Goal: Information Seeking & Learning: Learn about a topic

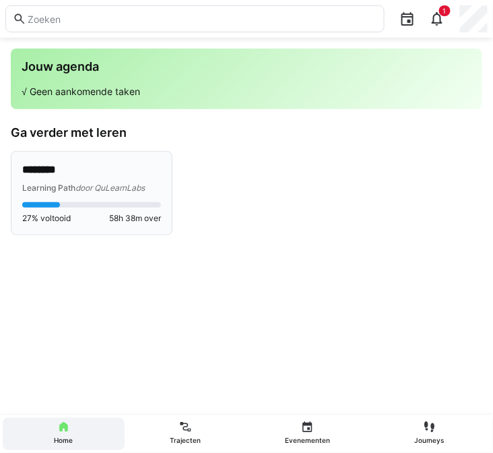
click at [104, 188] on span "door QuLearnLabs" at bounding box center [110, 188] width 69 height 10
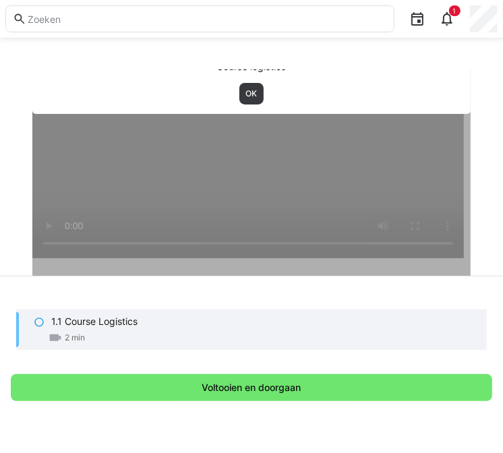
scroll to position [357, 0]
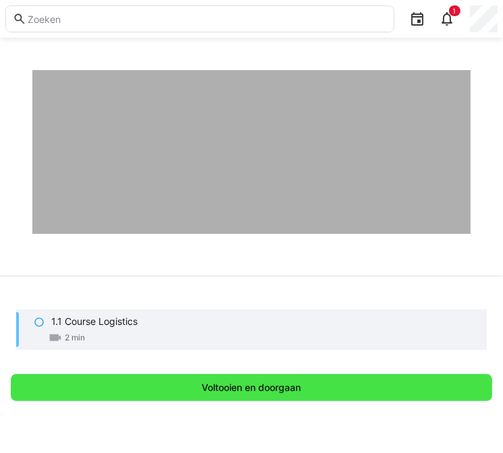
click at [261, 390] on span "Voltooien en doorgaan" at bounding box center [251, 387] width 103 height 13
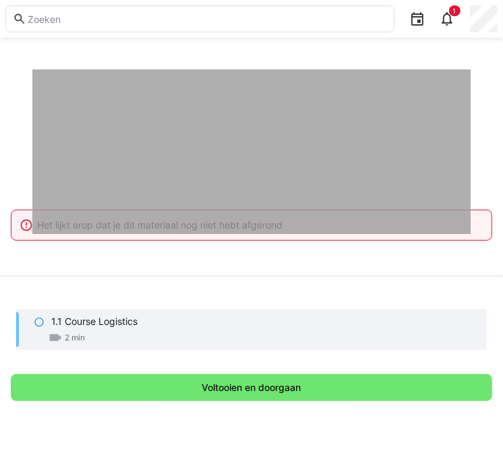
click at [40, 324] on eds-icon at bounding box center [39, 322] width 11 height 11
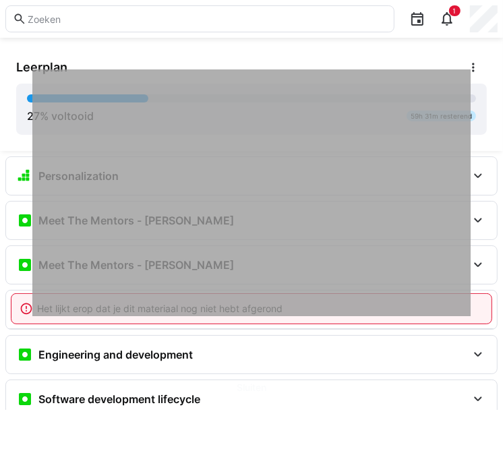
scroll to position [274, 0]
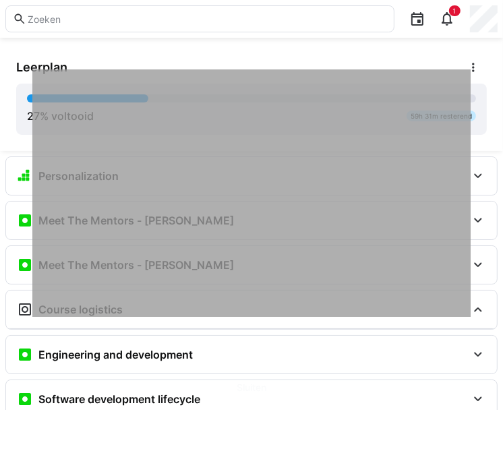
click at [250, 152] on div at bounding box center [251, 90] width 438 height 453
click at [343, 37] on div at bounding box center [199, 19] width 389 height 38
click at [441, 46] on div "Leerplan 27 % voltooid 59h 31m resterend" at bounding box center [251, 94] width 503 height 113
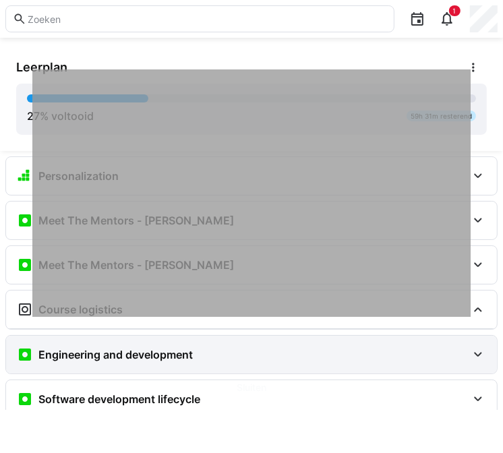
click at [212, 357] on div "Engineering and development" at bounding box center [242, 354] width 450 height 16
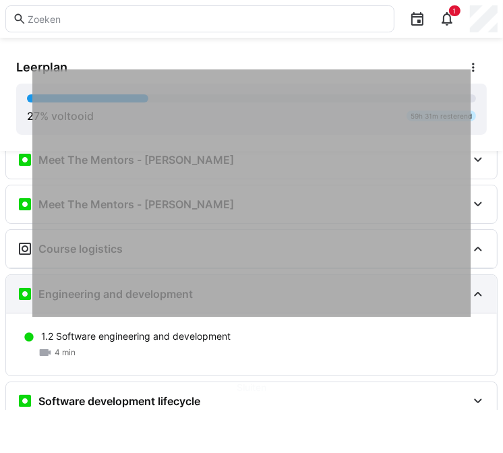
scroll to position [0, 0]
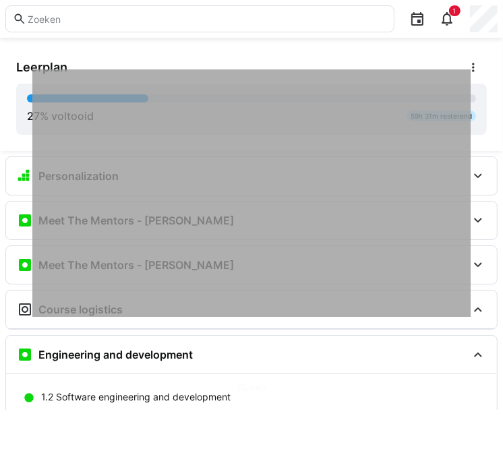
click at [156, 394] on span "Sluiten" at bounding box center [251, 387] width 481 height 27
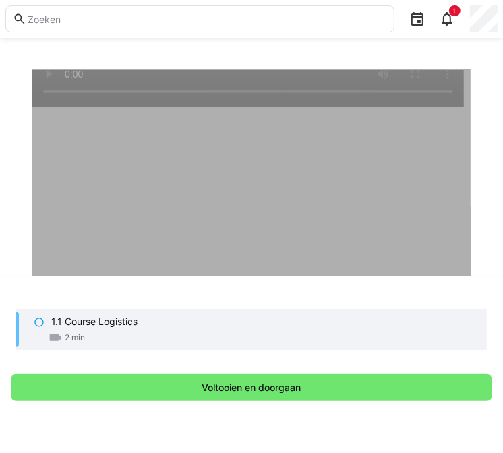
scroll to position [357, 0]
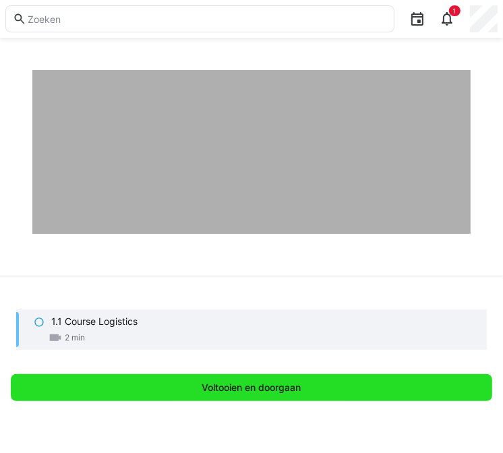
click at [274, 393] on span "Voltooien en doorgaan" at bounding box center [251, 387] width 103 height 13
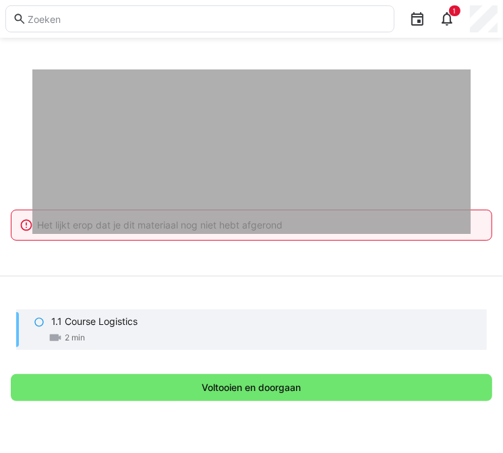
click at [39, 325] on eds-icon at bounding box center [39, 322] width 11 height 11
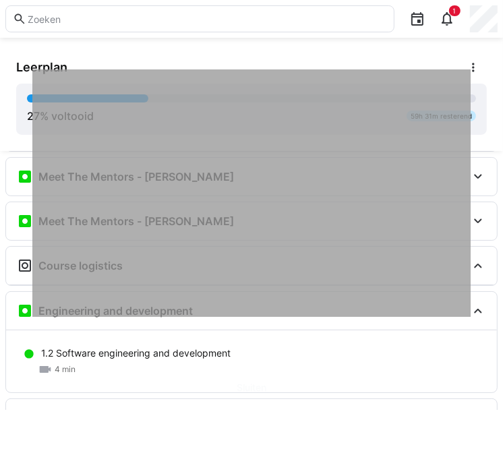
scroll to position [61, 0]
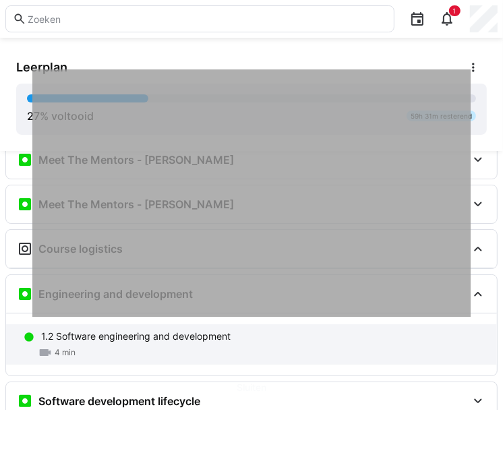
click at [94, 335] on p "1.2 Software engineering and development" at bounding box center [135, 336] width 189 height 13
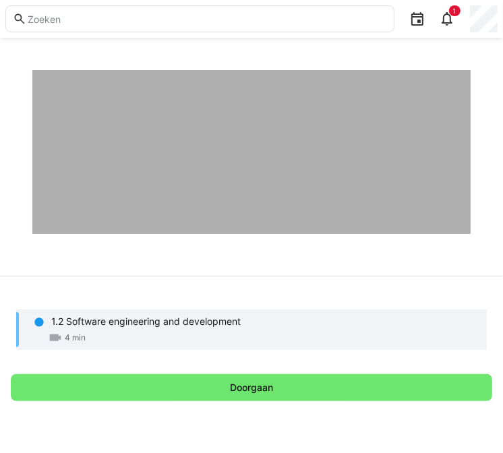
click at [240, 172] on div at bounding box center [251, 7] width 438 height 453
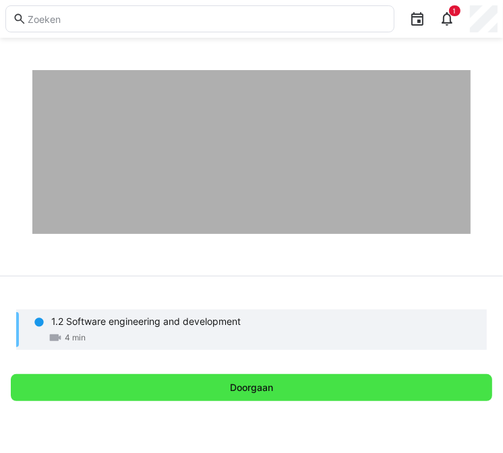
click at [257, 381] on span "Doorgaan" at bounding box center [251, 387] width 47 height 13
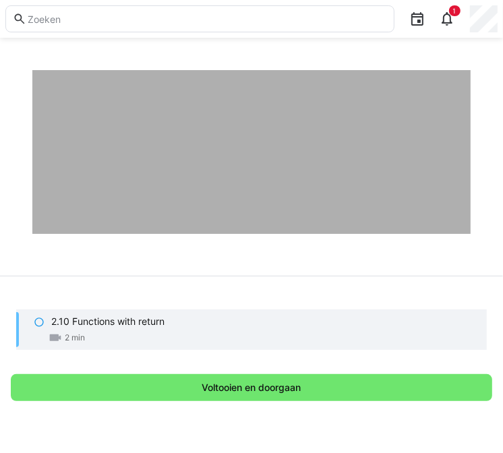
click at [50, 322] on div "2.10 Functions with return 2 min" at bounding box center [251, 329] width 471 height 40
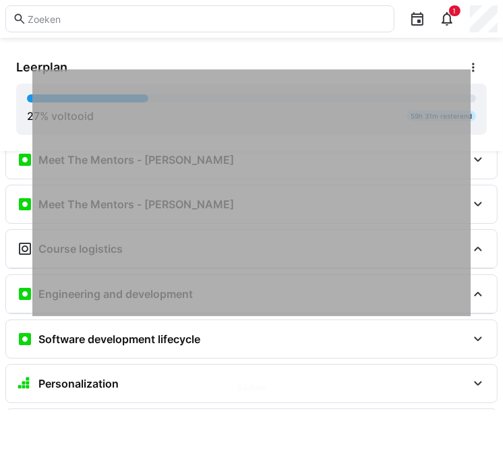
scroll to position [274, 0]
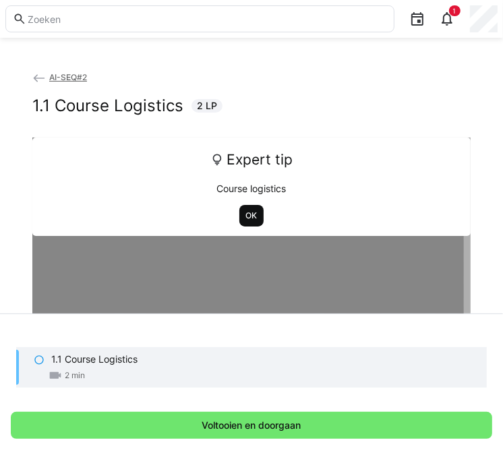
click at [255, 210] on span "OK" at bounding box center [251, 216] width 25 height 22
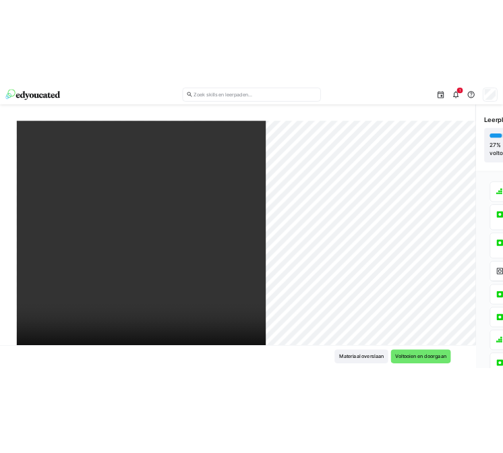
scroll to position [88, 0]
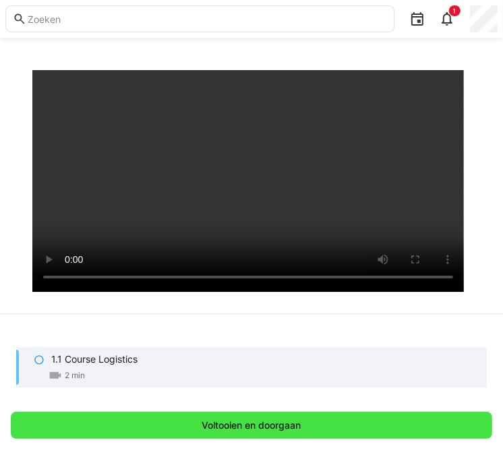
click at [295, 423] on span "Voltooien en doorgaan" at bounding box center [251, 425] width 103 height 13
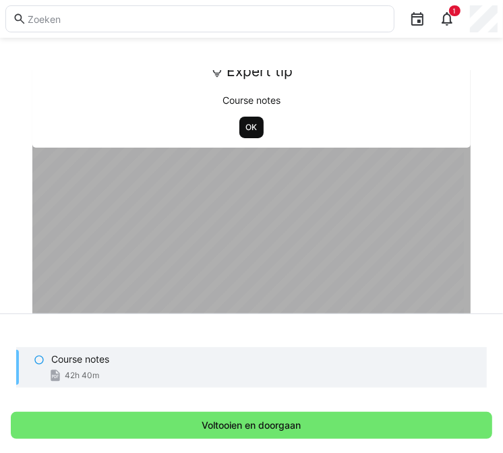
scroll to position [0, 0]
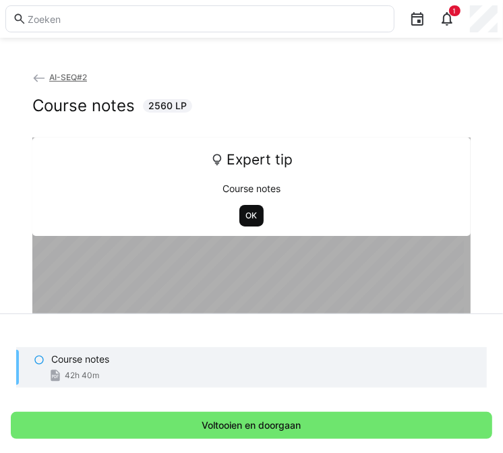
click at [245, 211] on span "OK" at bounding box center [252, 215] width 14 height 11
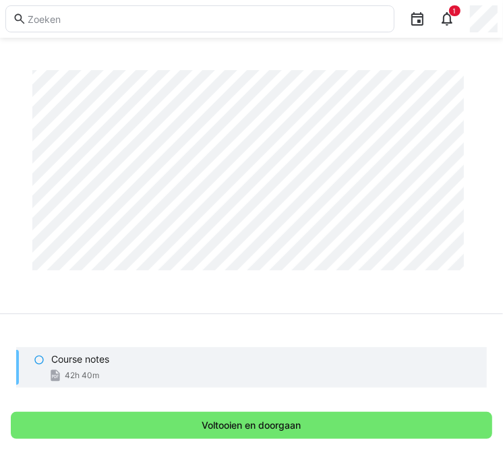
scroll to position [2188, 0]
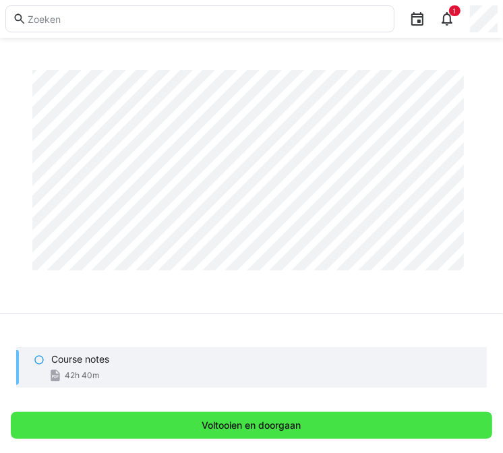
click at [293, 422] on span "Voltooien en doorgaan" at bounding box center [251, 425] width 103 height 13
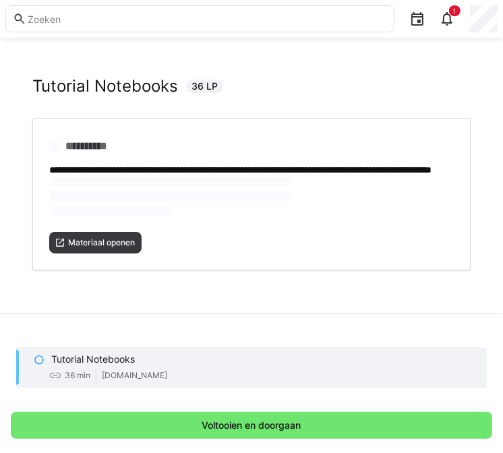
scroll to position [0, 0]
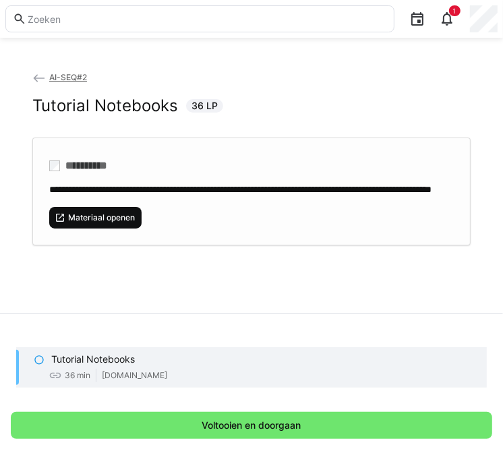
click at [117, 223] on span "Materiaal openen" at bounding box center [101, 217] width 69 height 11
click at [71, 357] on p "Tutorial Notebooks" at bounding box center [93, 359] width 84 height 13
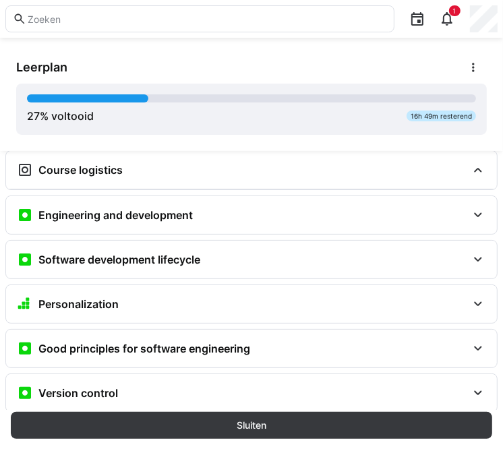
scroll to position [306, 0]
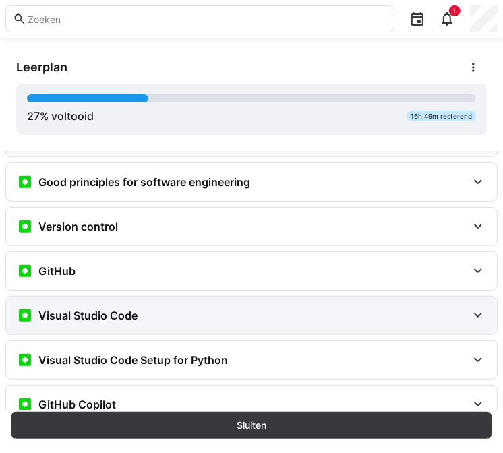
click at [208, 311] on div "Visual Studio Code" at bounding box center [242, 315] width 450 height 16
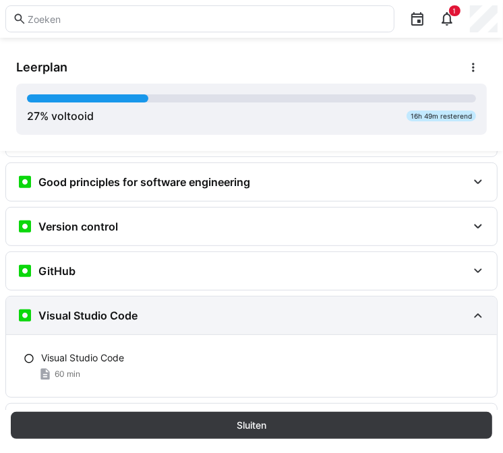
scroll to position [367, 0]
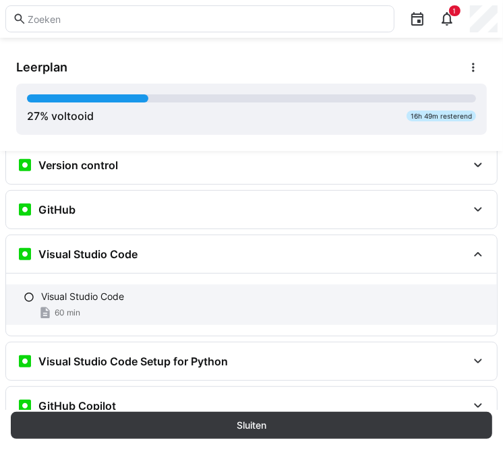
click at [76, 292] on p "Visual Studio Code" at bounding box center [82, 296] width 83 height 13
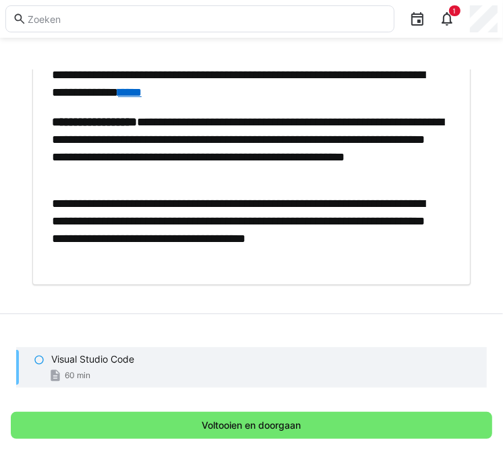
scroll to position [221, 0]
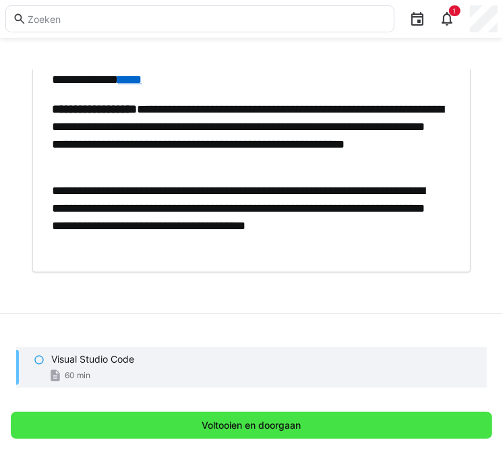
click at [139, 424] on span "Voltooien en doorgaan" at bounding box center [251, 425] width 481 height 27
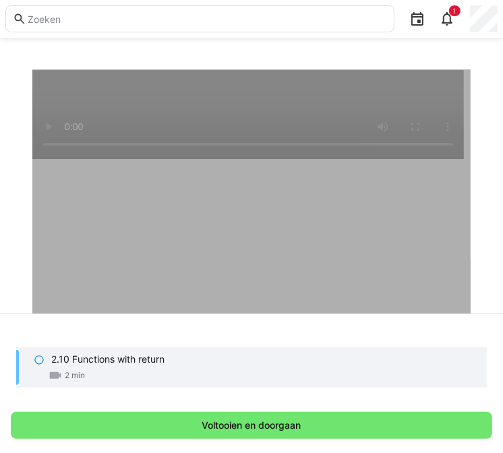
click at [48, 361] on div "2.10 Functions with return 2 min" at bounding box center [251, 367] width 471 height 40
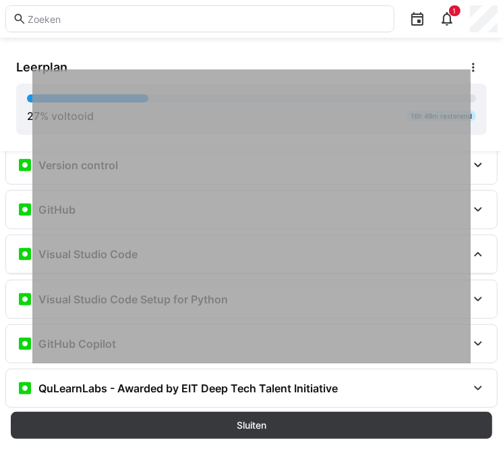
scroll to position [236, 0]
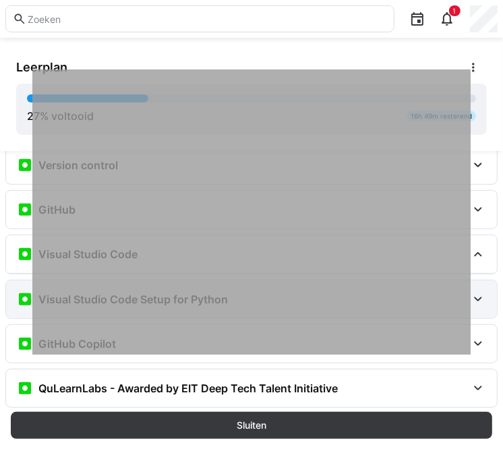
click at [19, 297] on eds-icon at bounding box center [25, 299] width 16 height 16
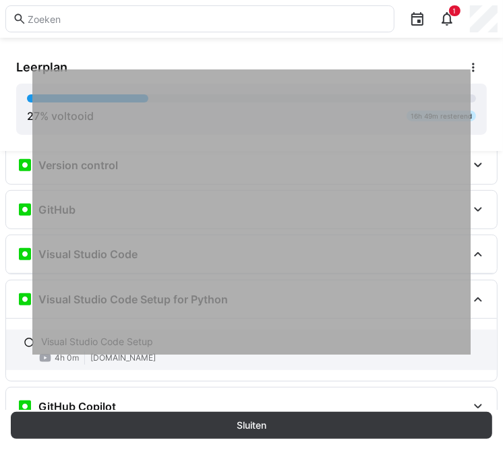
click at [24, 337] on eds-icon at bounding box center [29, 342] width 11 height 11
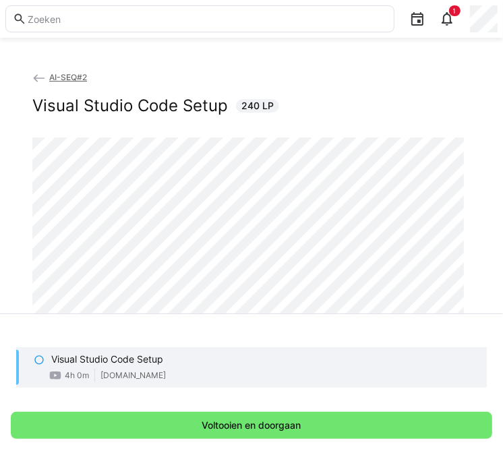
scroll to position [109, 0]
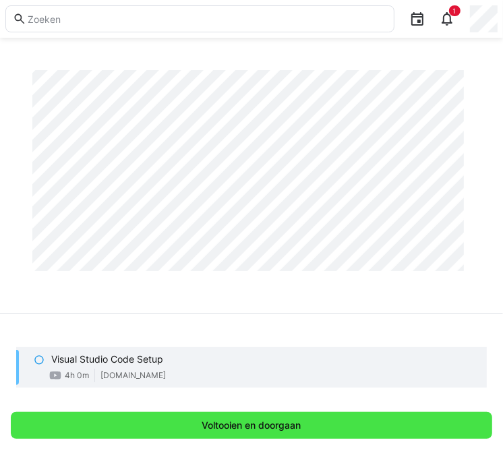
click at [249, 421] on span "Voltooien en doorgaan" at bounding box center [251, 425] width 103 height 13
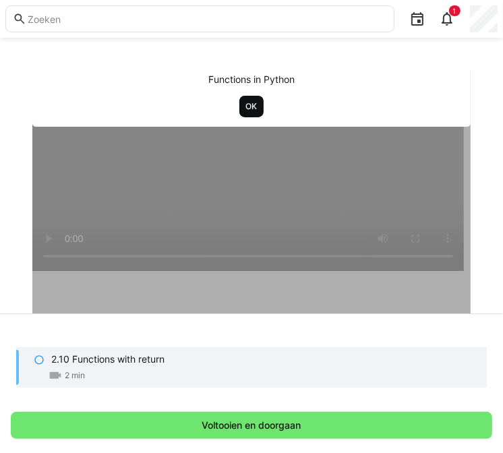
click at [246, 107] on span "OK" at bounding box center [252, 106] width 14 height 11
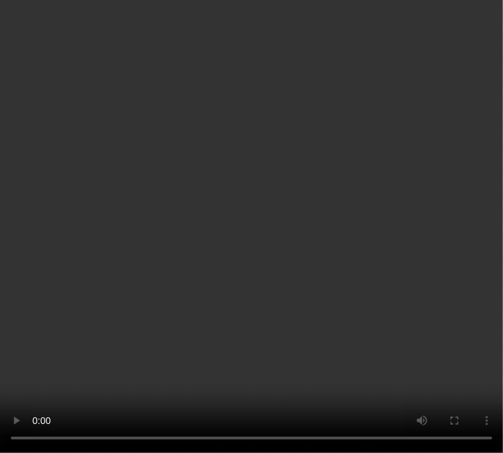
scroll to position [61, 0]
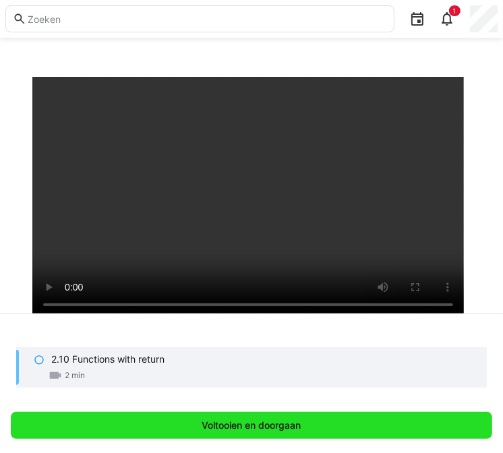
click at [226, 423] on span "Voltooien en doorgaan" at bounding box center [251, 425] width 103 height 13
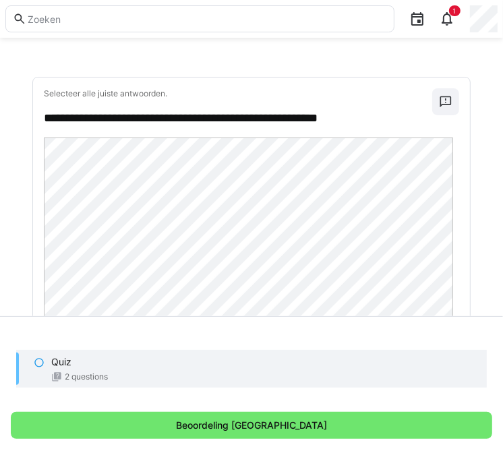
scroll to position [122, 0]
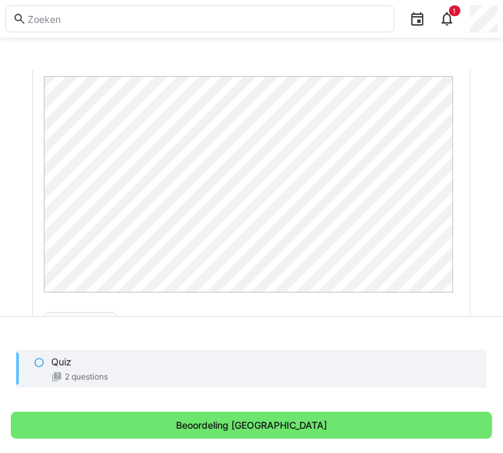
click at [77, 365] on div "Quiz" at bounding box center [263, 361] width 425 height 13
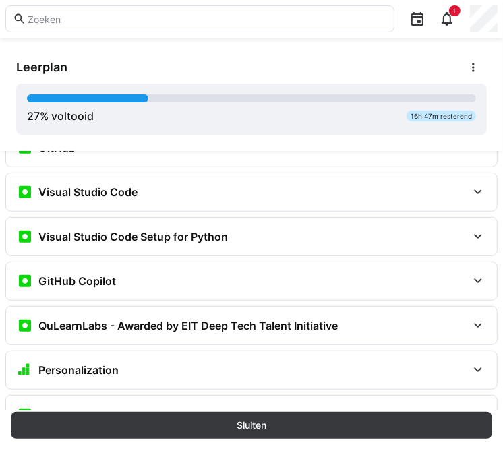
scroll to position [183, 0]
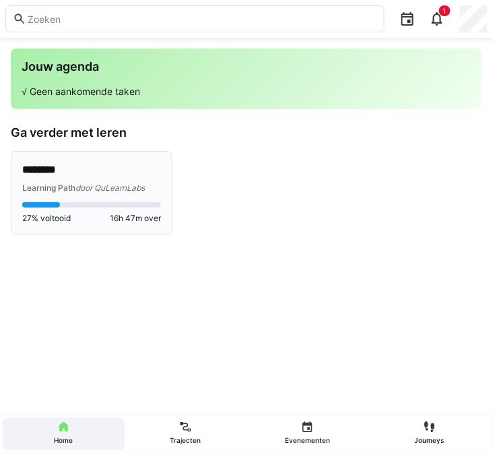
click at [86, 176] on p "********" at bounding box center [91, 170] width 139 height 16
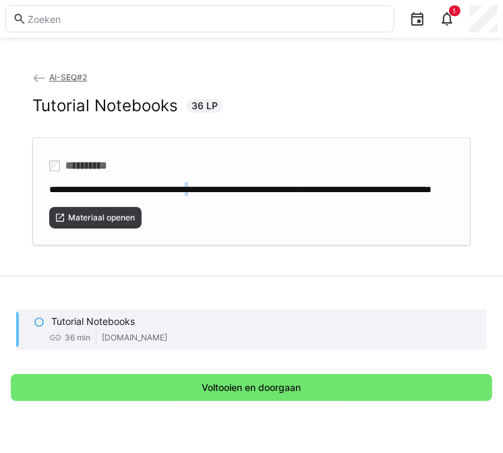
click at [222, 191] on span "**********" at bounding box center [240, 189] width 382 height 9
click at [42, 324] on eds-icon at bounding box center [39, 322] width 11 height 11
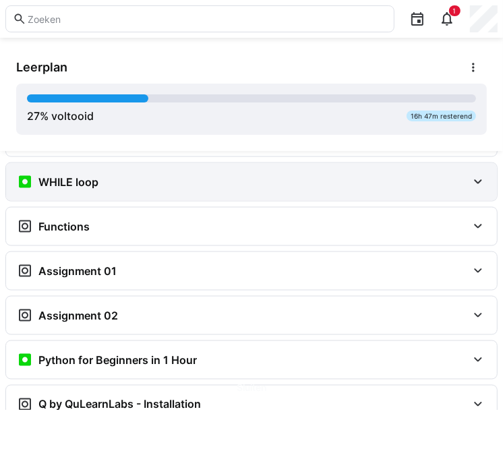
scroll to position [983, 0]
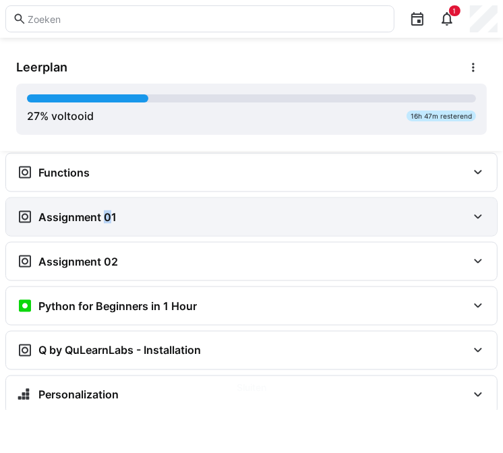
click at [102, 210] on h3 "Assignment 01" at bounding box center [77, 216] width 78 height 13
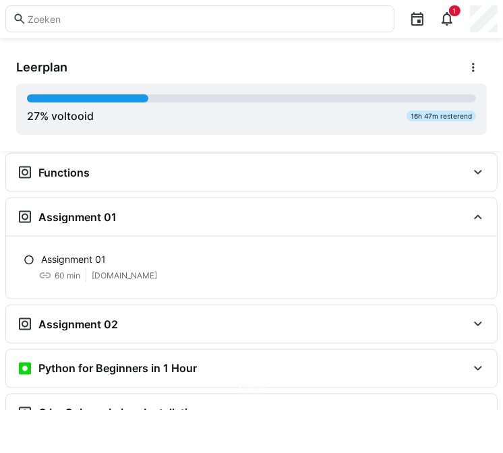
click at [59, 254] on p "Assignment 01" at bounding box center [73, 259] width 65 height 13
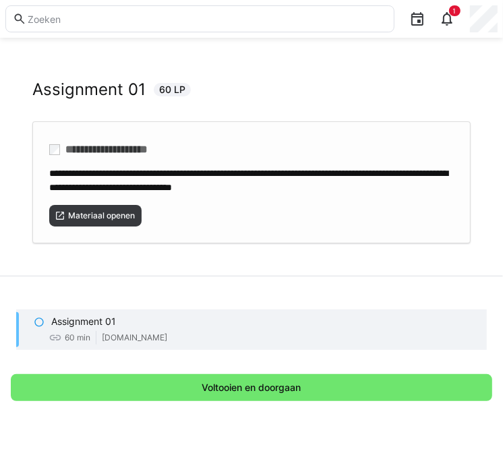
scroll to position [24, 0]
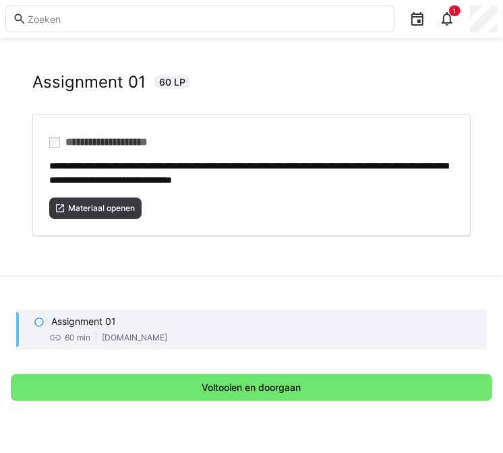
click at [90, 323] on p "Assignment 01" at bounding box center [83, 321] width 65 height 13
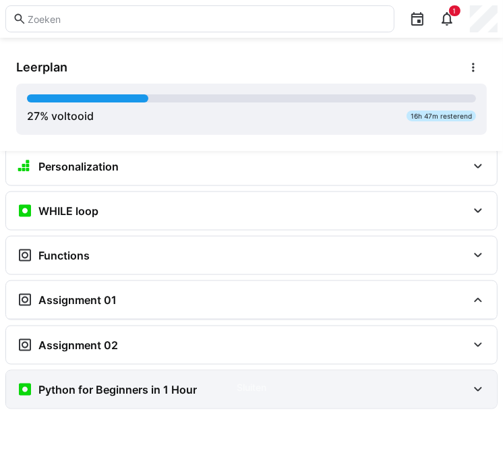
scroll to position [984, 0]
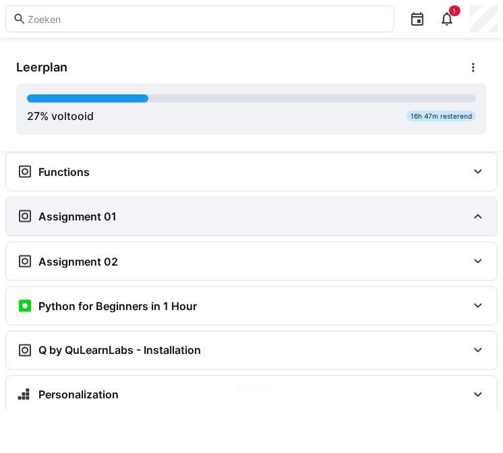
click at [98, 210] on h3 "Assignment 01" at bounding box center [77, 216] width 78 height 13
click at [97, 212] on h3 "Assignment 01" at bounding box center [77, 216] width 78 height 13
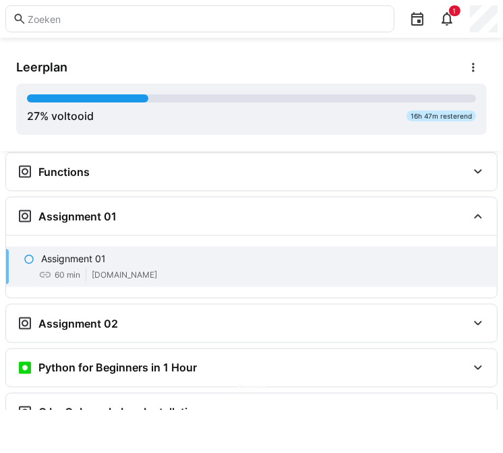
click at [91, 252] on p "Assignment 01" at bounding box center [73, 258] width 65 height 13
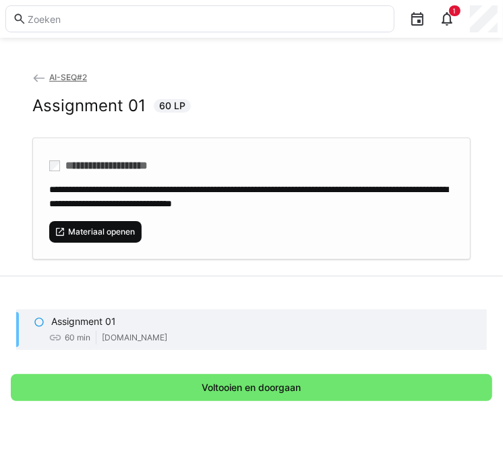
click at [114, 233] on span "Materiaal openen" at bounding box center [101, 232] width 69 height 11
